Goal: Task Accomplishment & Management: Complete application form

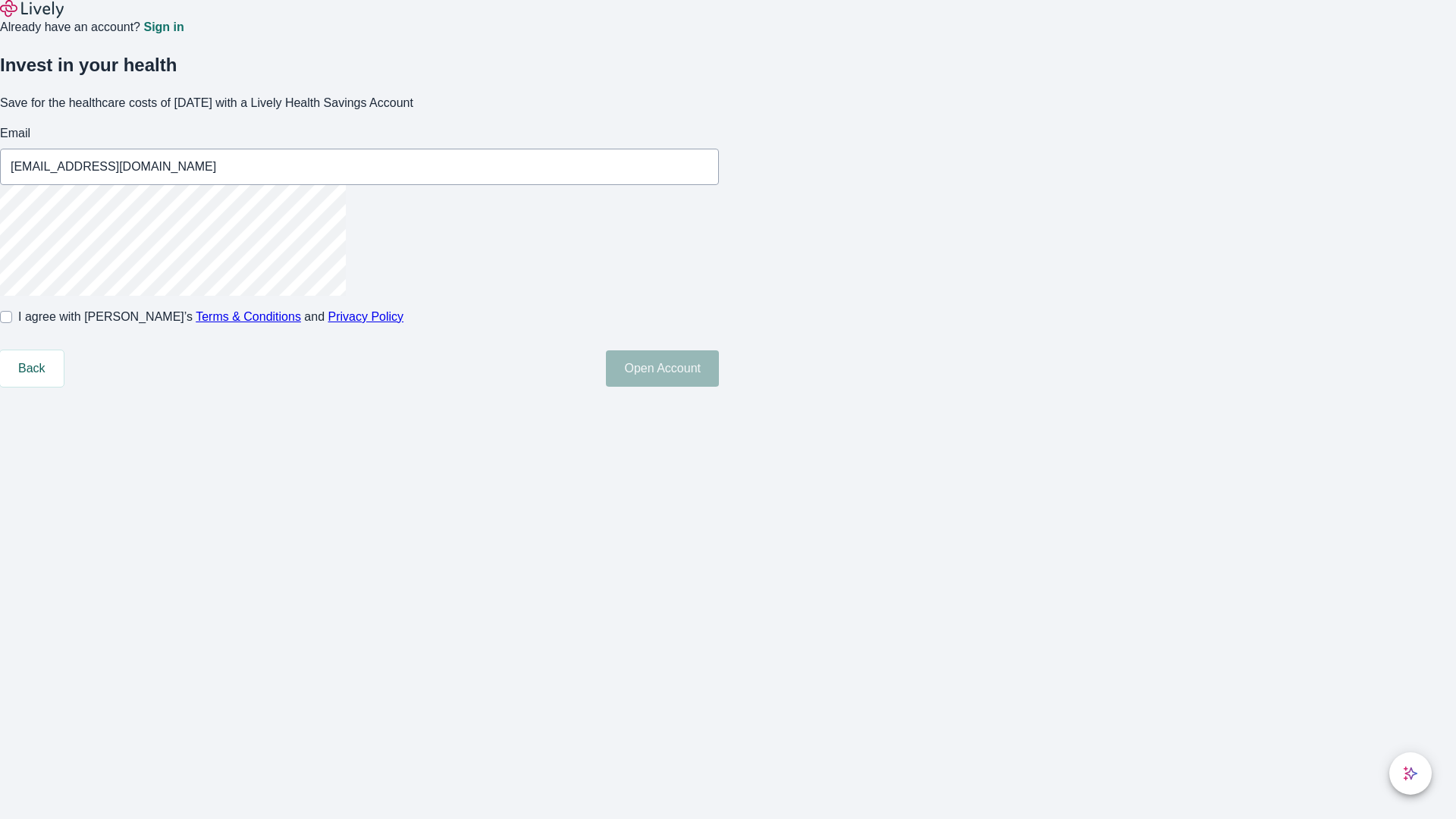
click at [12, 323] on input "I agree with Lively’s Terms & Conditions and Privacy Policy" at bounding box center [5, 317] width 12 height 12
checkbox input "true"
click at [719, 387] on button "Open Account" at bounding box center [662, 368] width 113 height 36
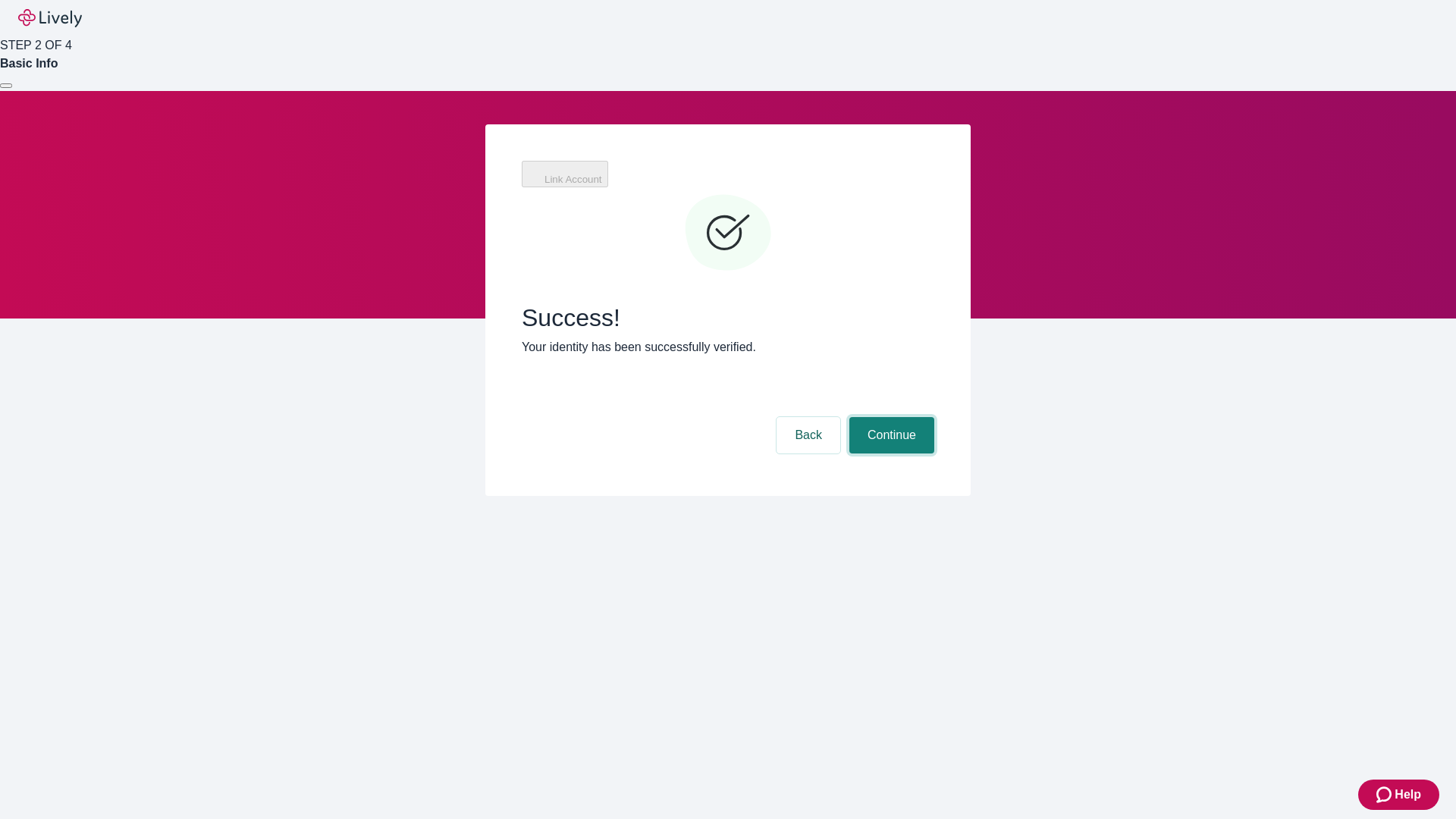
click at [889, 417] on button "Continue" at bounding box center [892, 435] width 85 height 36
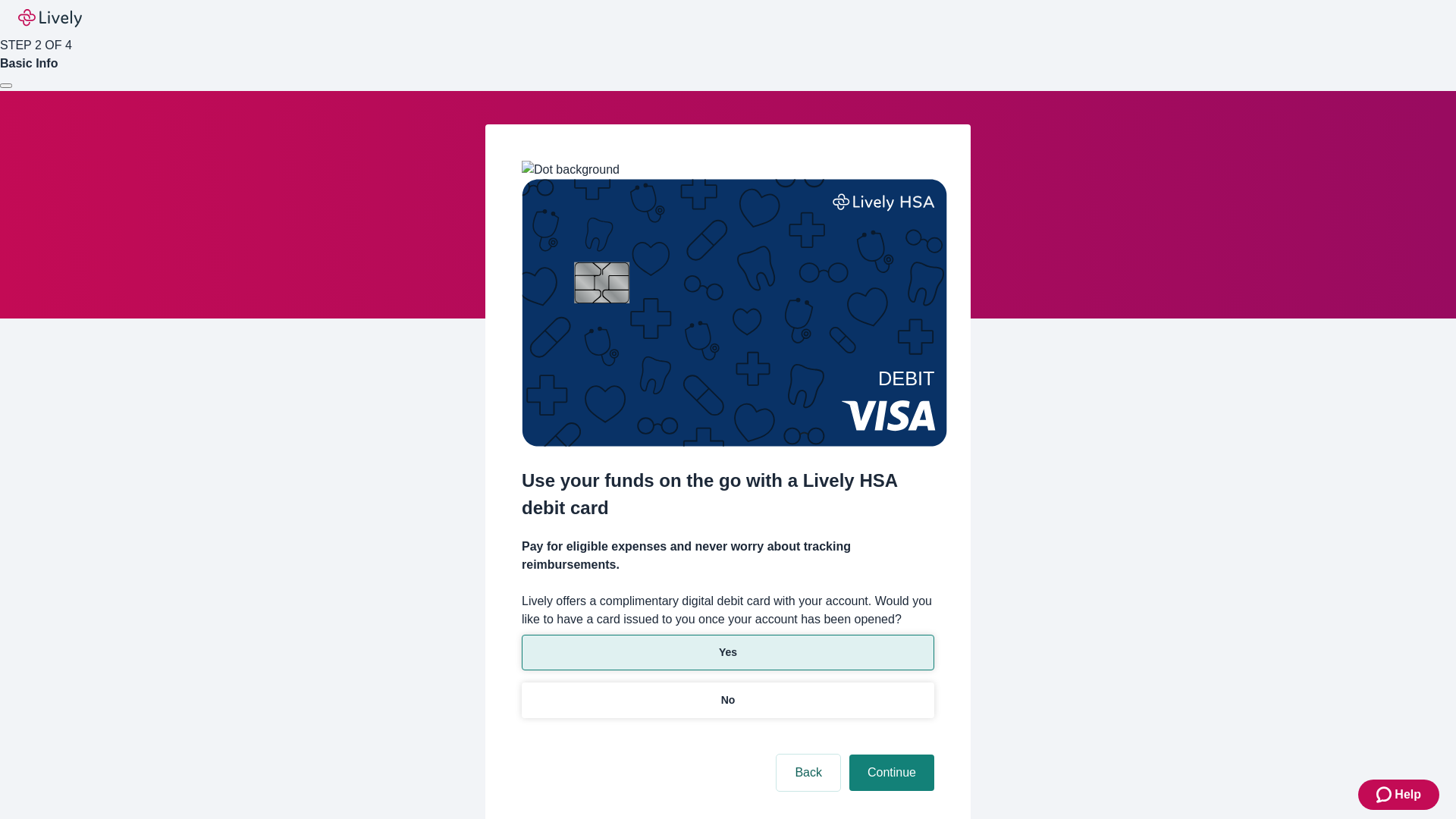
click at [727, 645] on p "Yes" at bounding box center [728, 653] width 18 height 16
click at [889, 755] on button "Continue" at bounding box center [892, 773] width 85 height 36
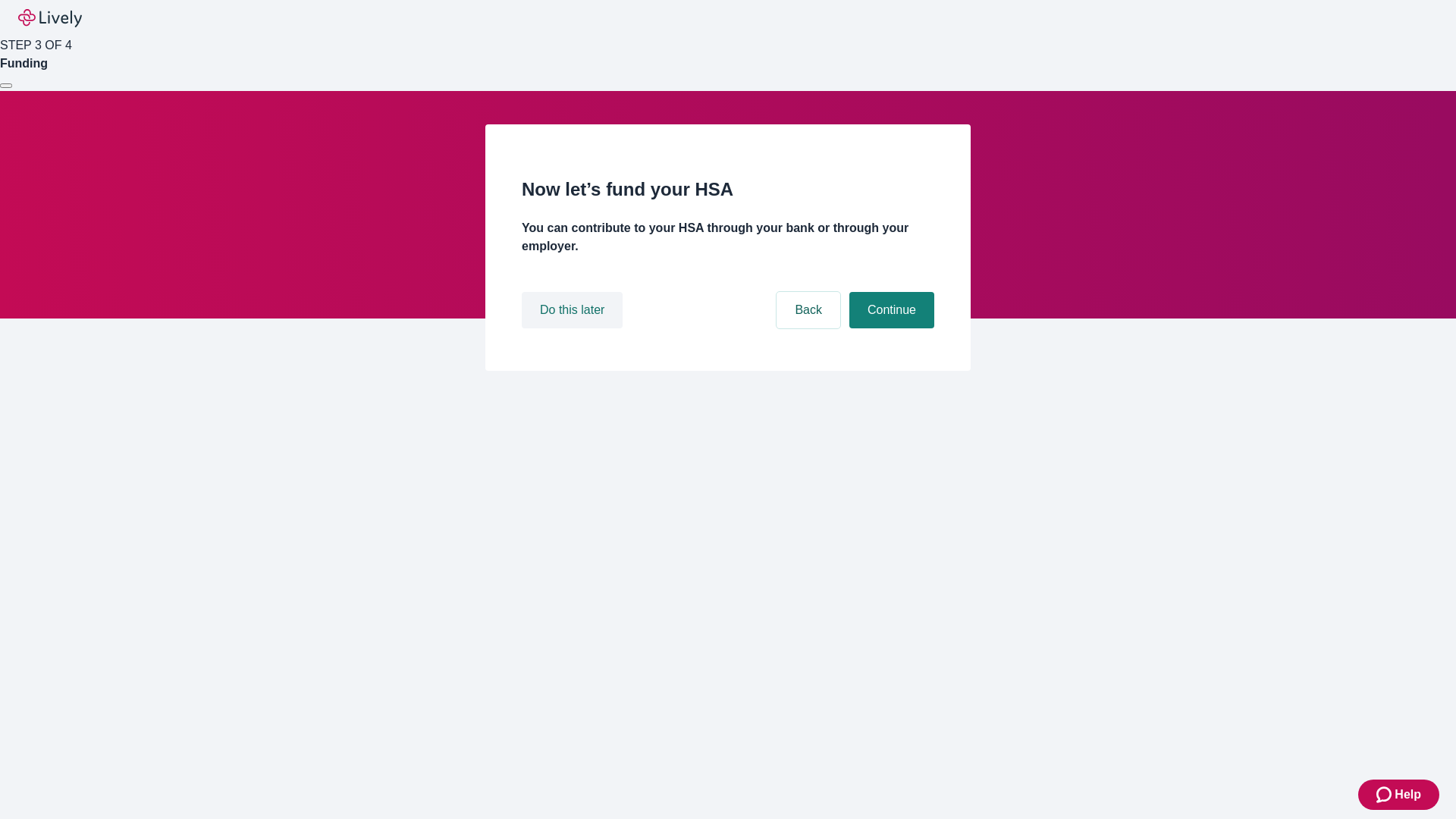
click at [574, 328] on button "Do this later" at bounding box center [572, 310] width 101 height 36
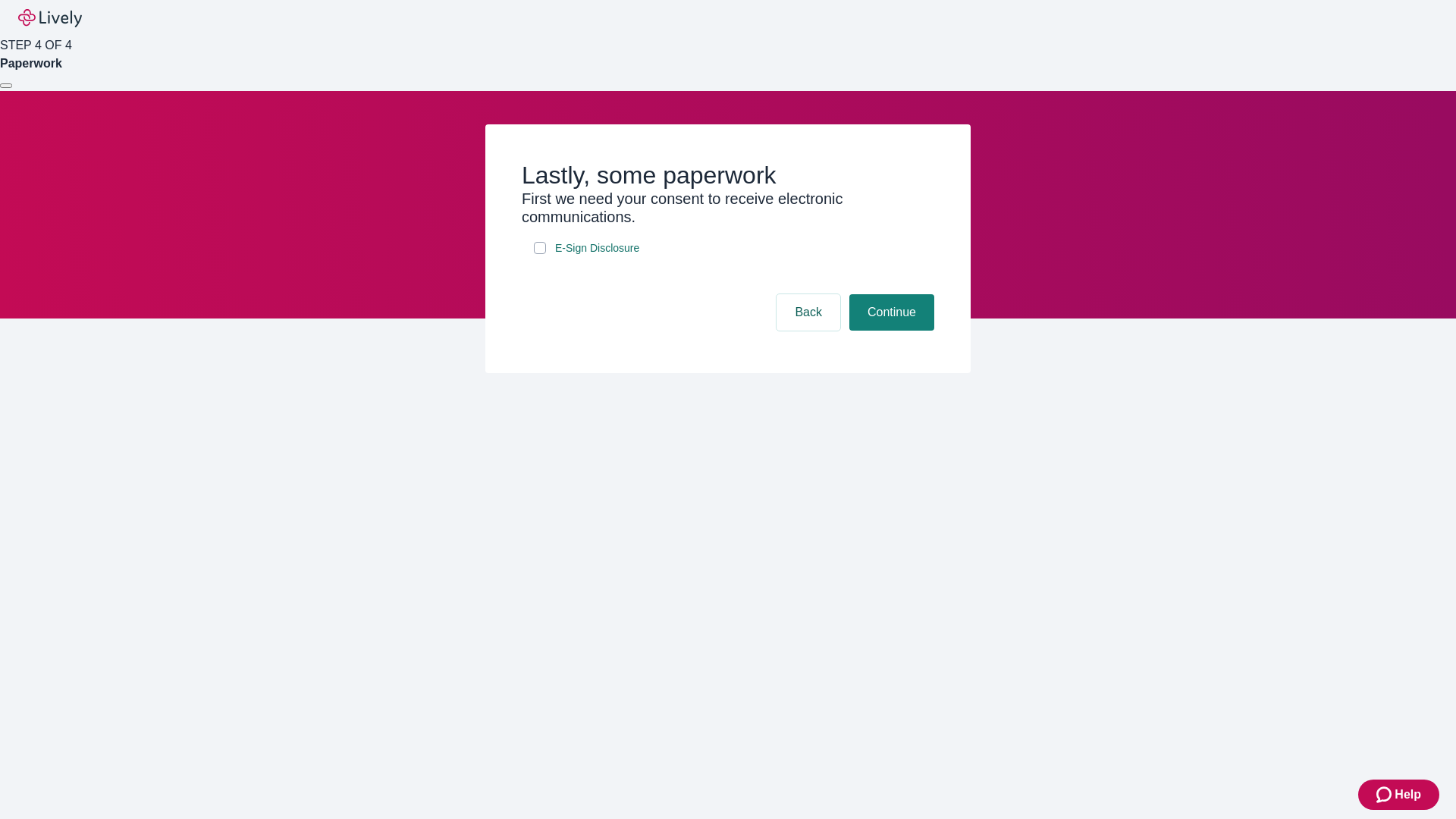
click at [540, 254] on input "E-Sign Disclosure" at bounding box center [539, 248] width 12 height 12
checkbox input "true"
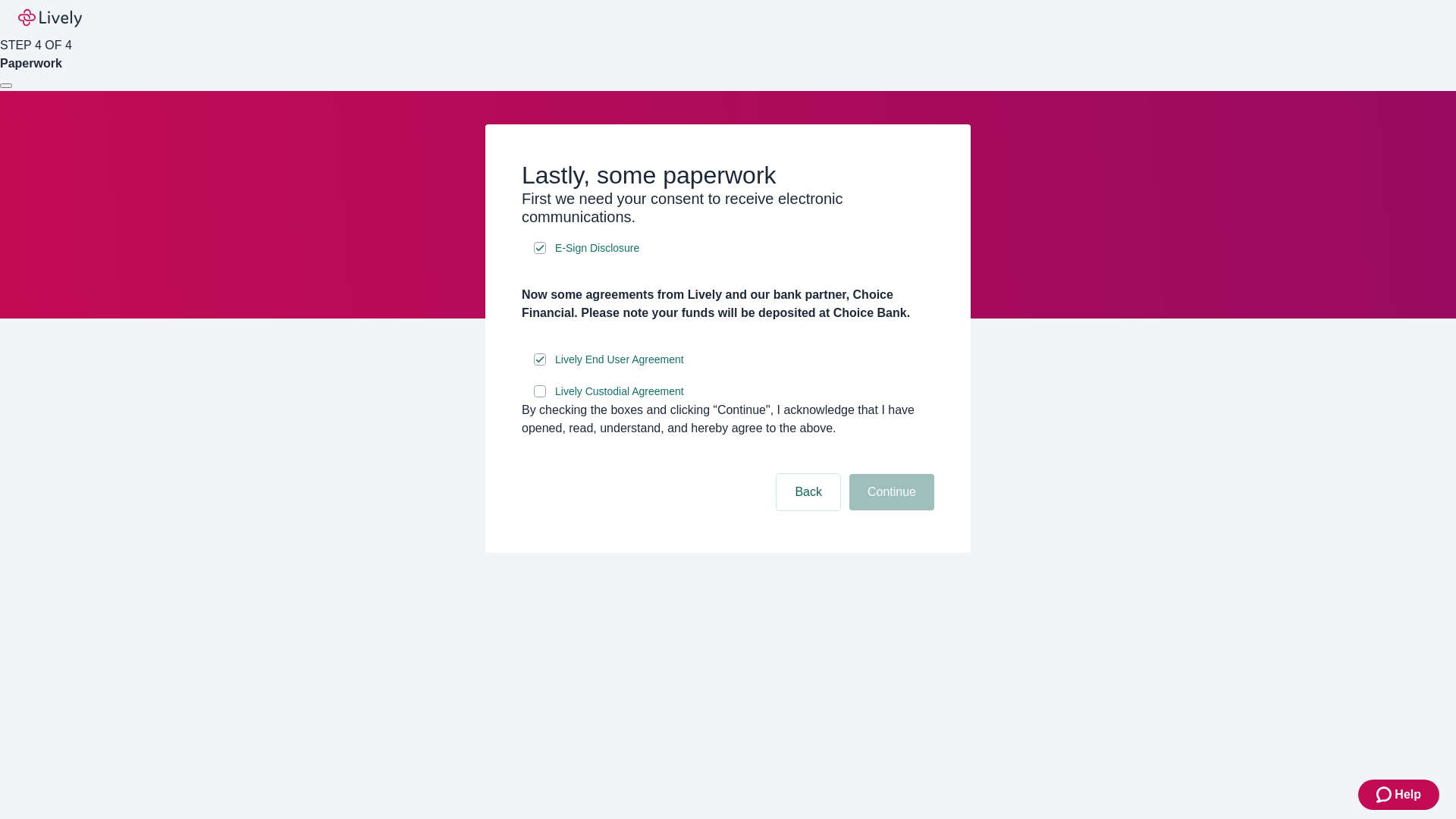
click at [540, 397] on input "Lively Custodial Agreement" at bounding box center [539, 391] width 12 height 12
checkbox input "true"
click at [889, 510] on button "Continue" at bounding box center [892, 492] width 85 height 36
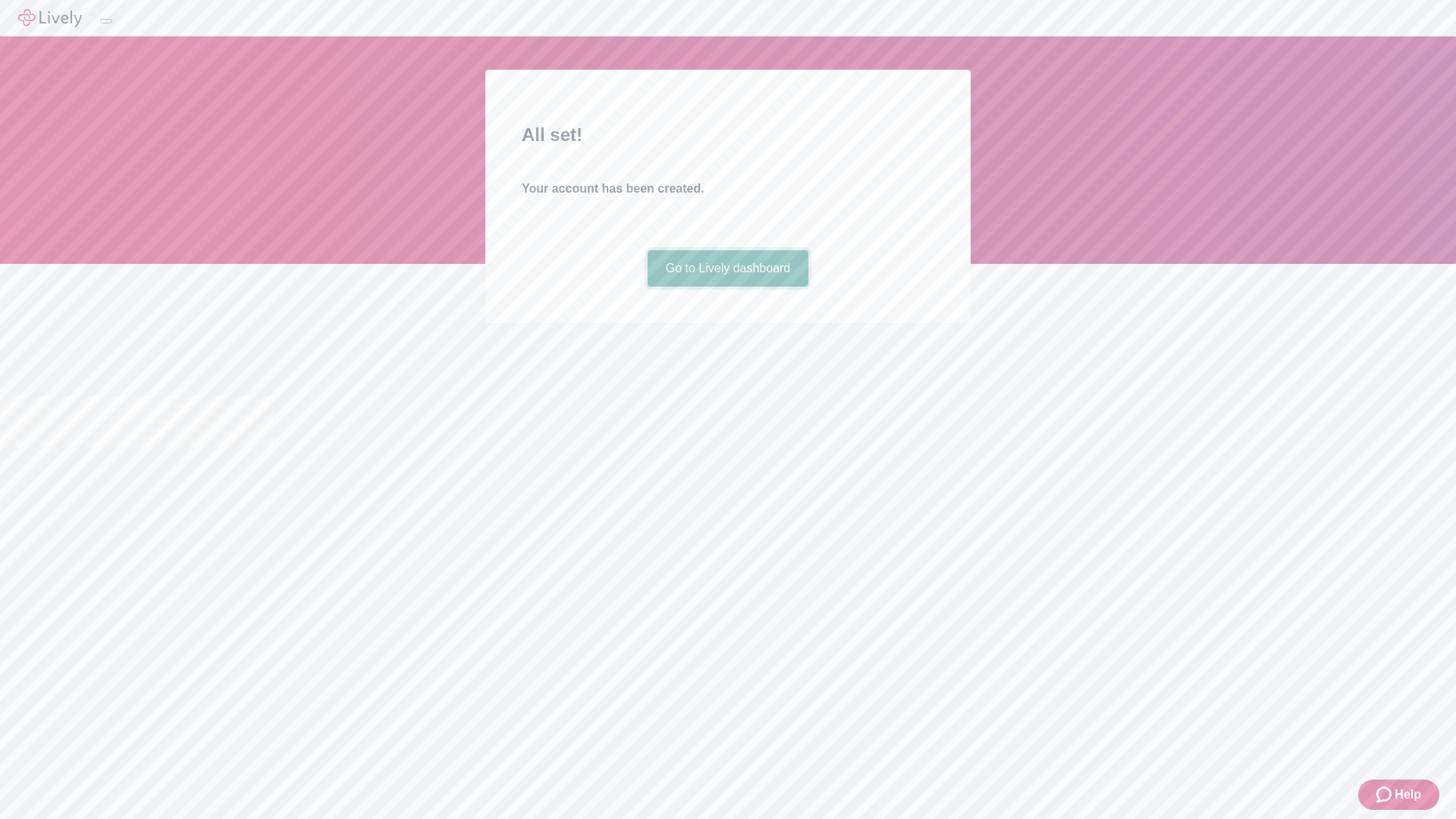
click at [727, 287] on link "Go to Lively dashboard" at bounding box center [729, 268] width 161 height 36
